Goal: Navigation & Orientation: Find specific page/section

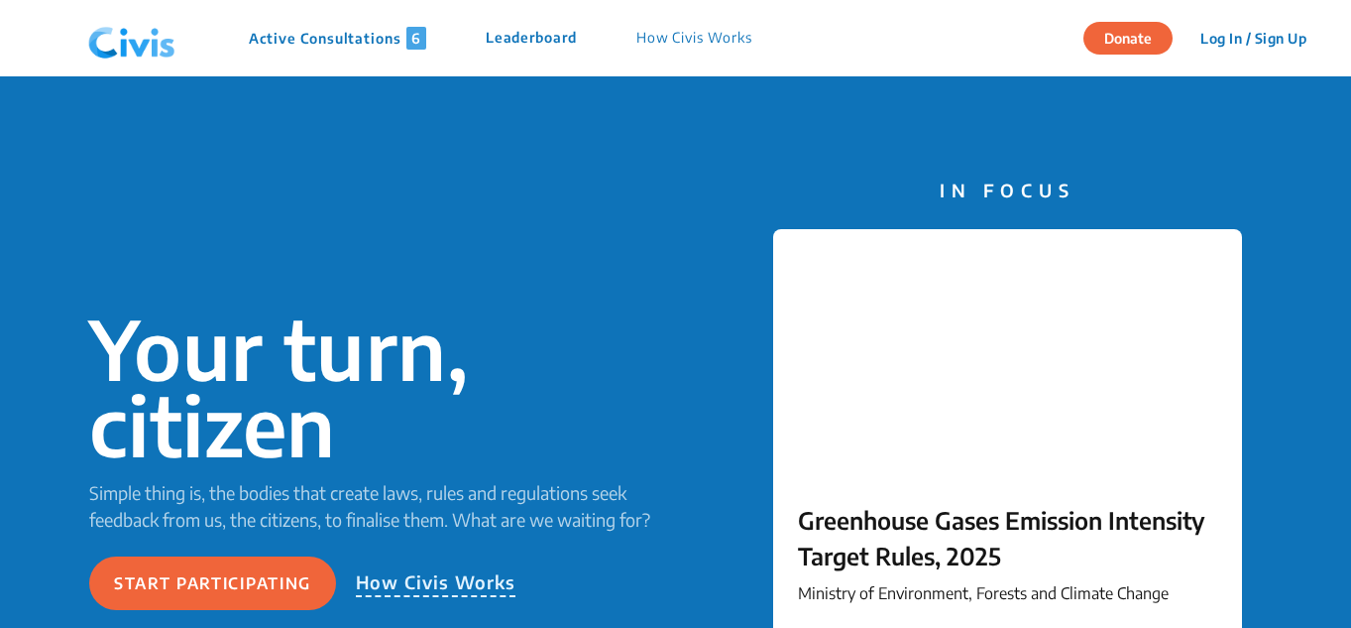
click at [319, 60] on div "Active Consultations 6 Leaderboard How Civis Works" at bounding box center [430, 38] width 701 height 59
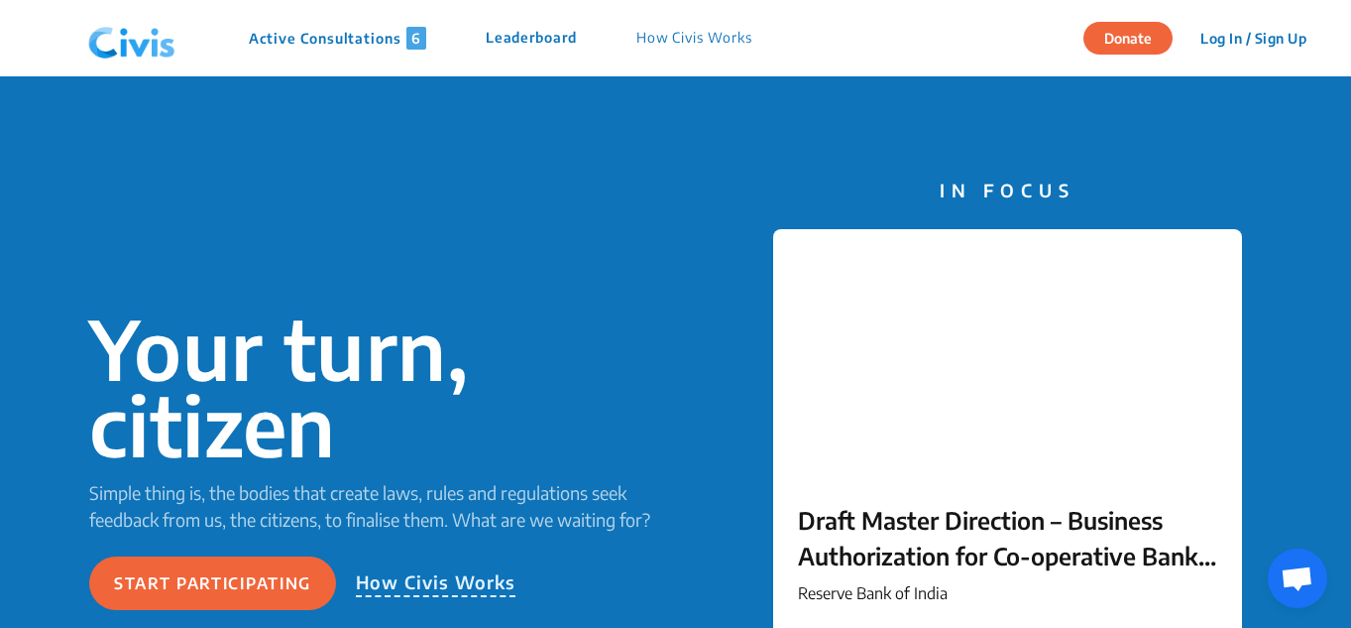
click at [342, 32] on p "Active Consultations 6" at bounding box center [337, 38] width 177 height 23
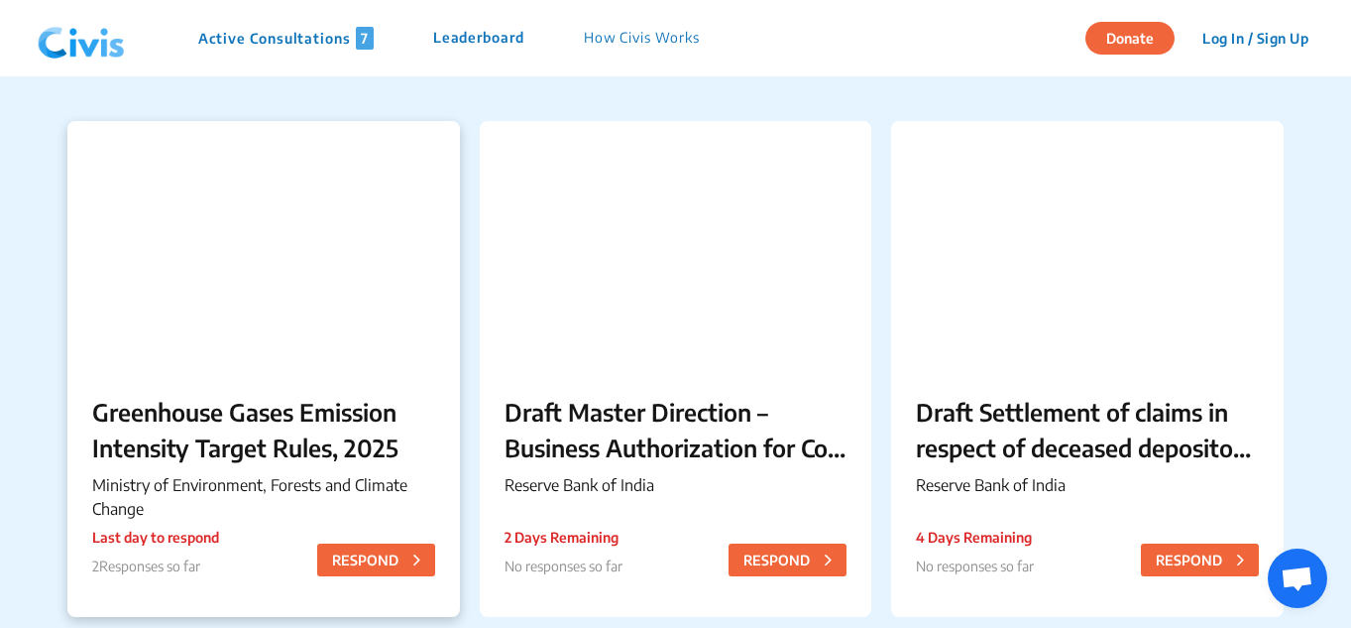
scroll to position [86, 0]
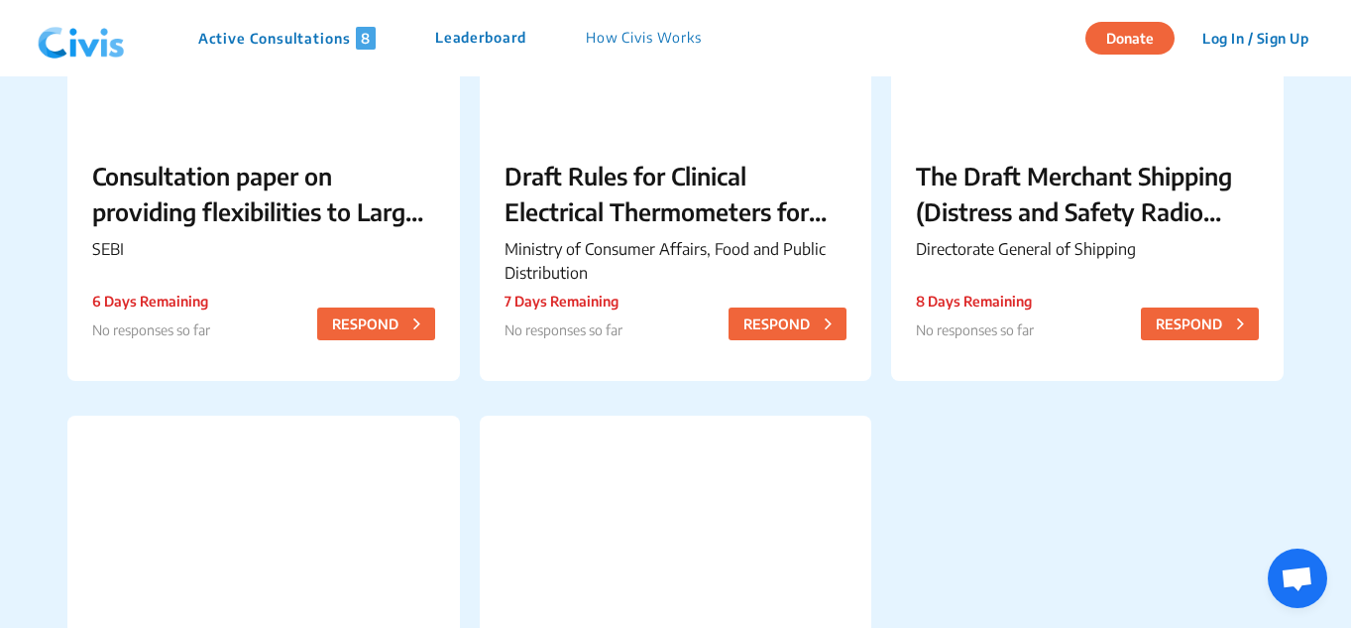
scroll to position [900, 0]
